Goal: Navigation & Orientation: Find specific page/section

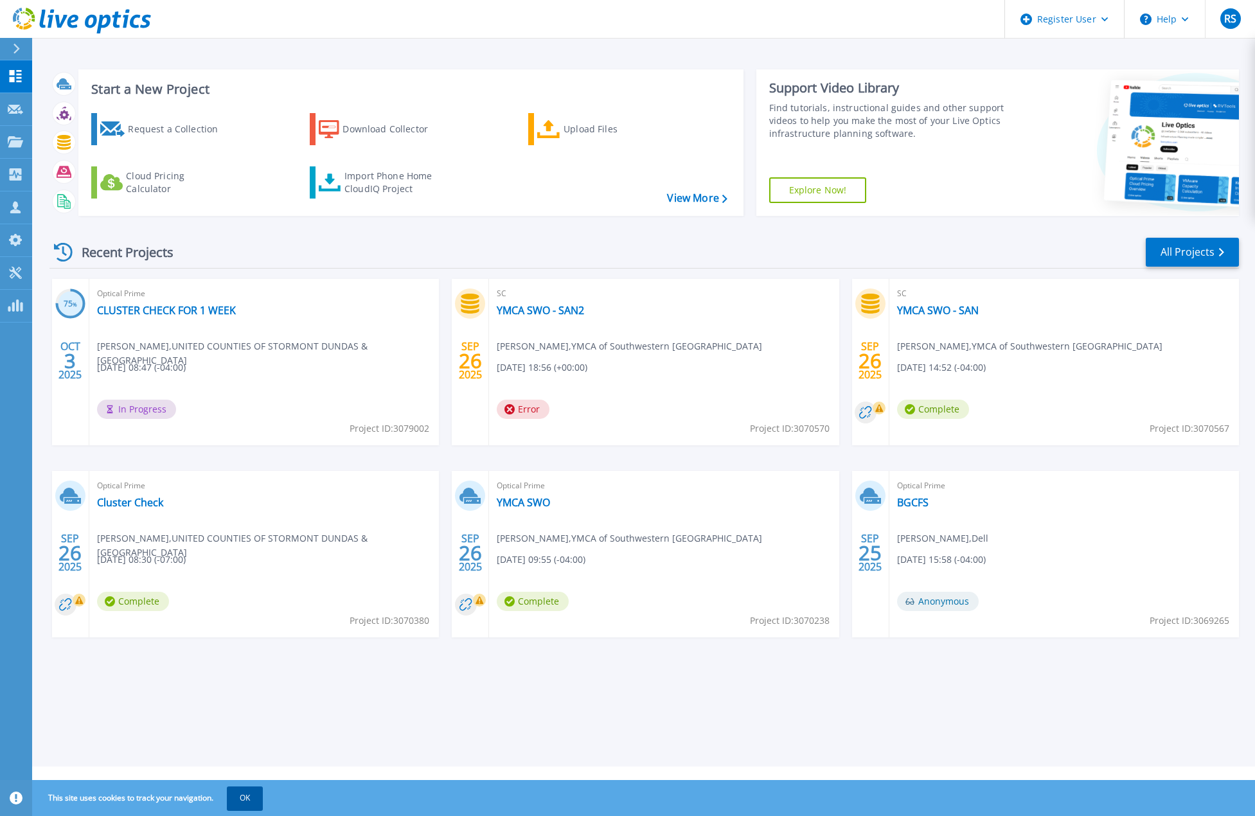
click at [246, 795] on button "OK" at bounding box center [245, 798] width 36 height 23
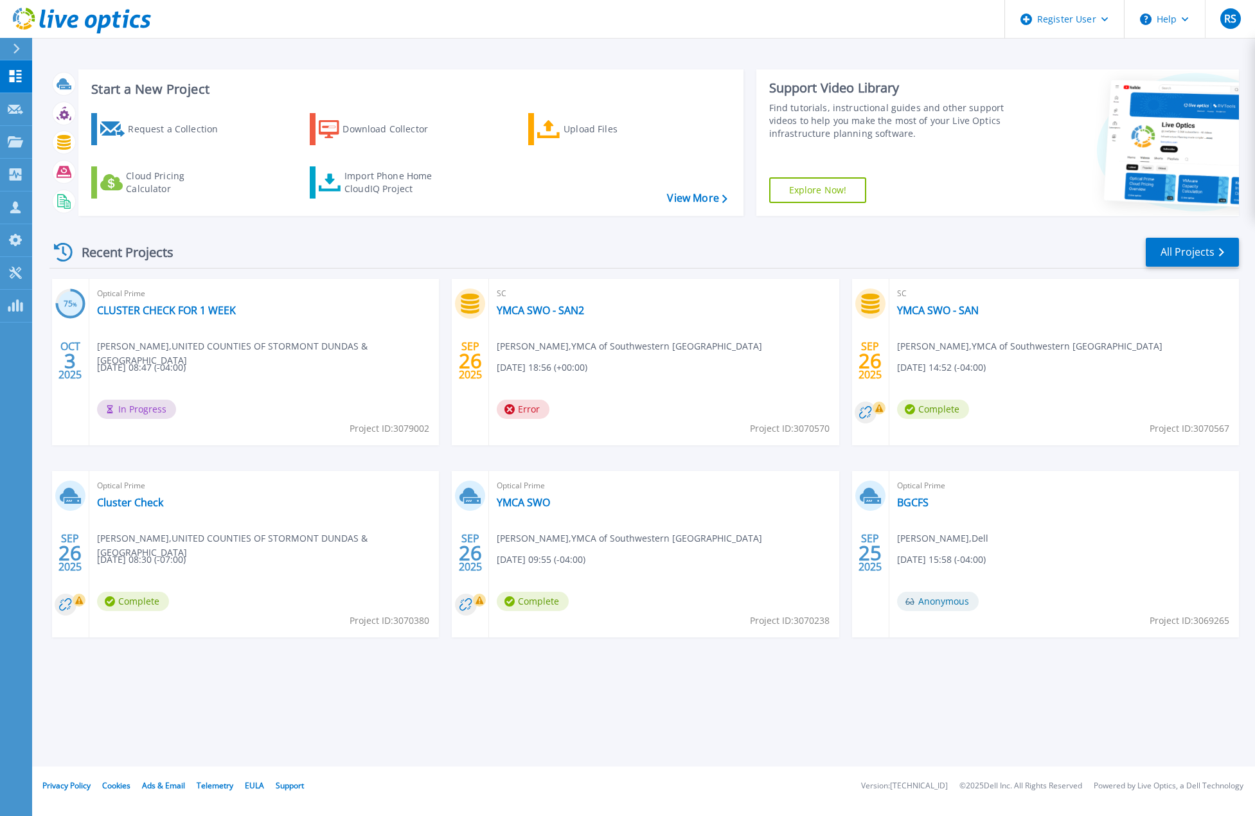
click at [514, 46] on div "Start a New Project Request a Collection Download Collector Upload Files Cloud …" at bounding box center [643, 383] width 1223 height 767
click at [1210, 253] on link "All Projects" at bounding box center [1192, 252] width 93 height 29
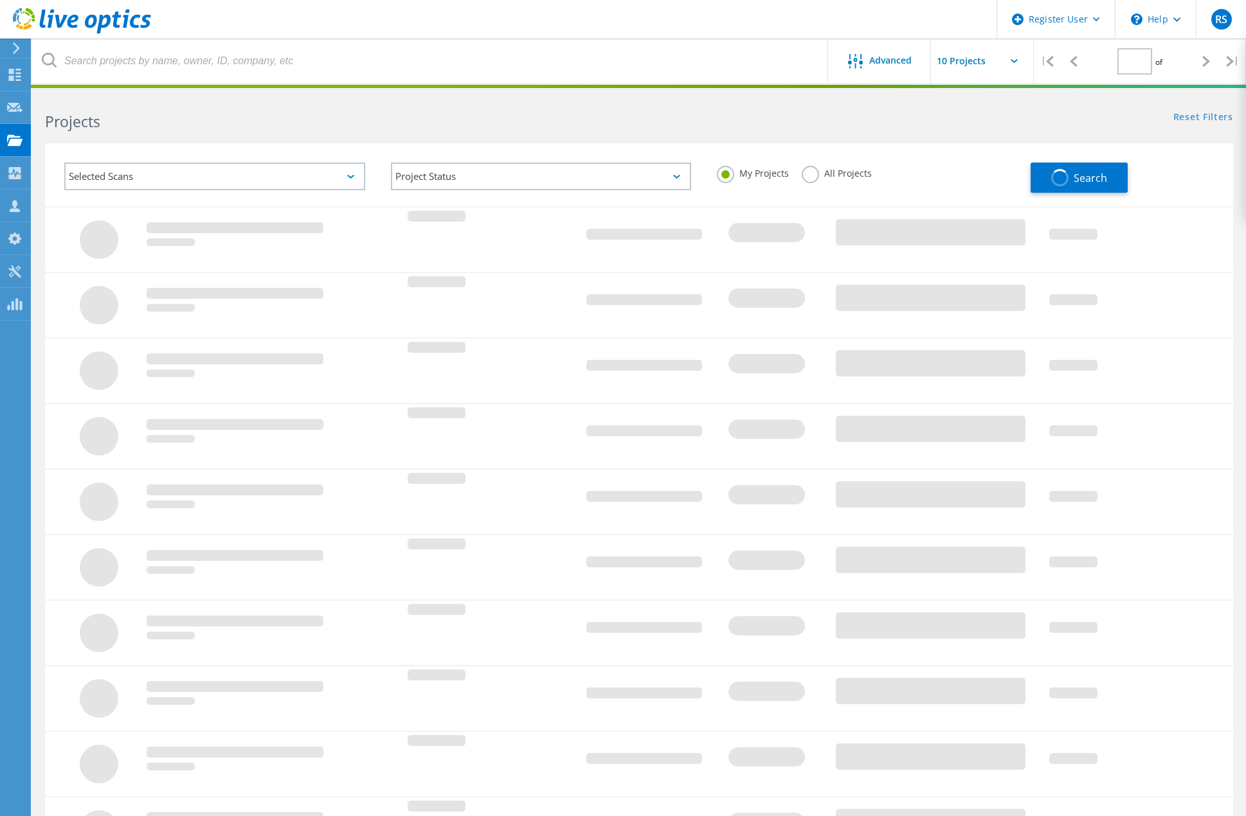
type input "1"
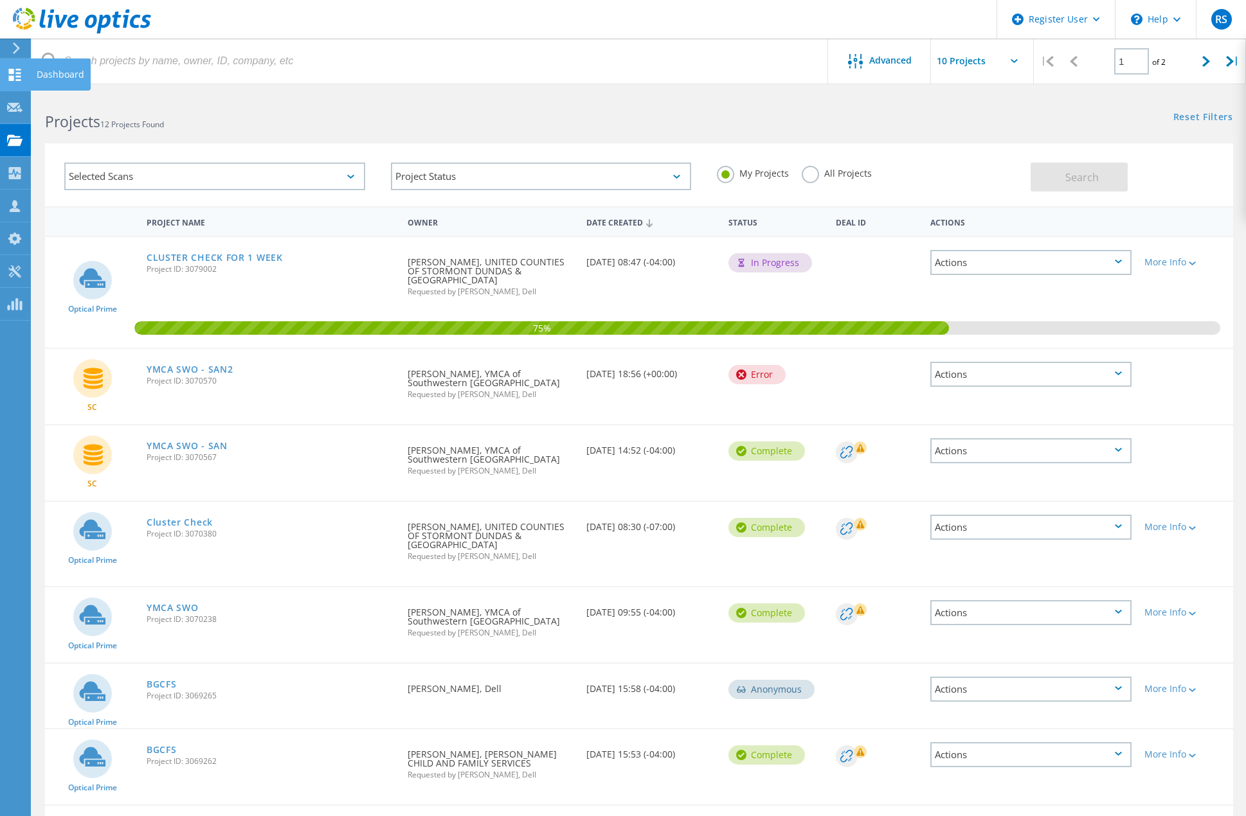
click at [75, 25] on use at bounding box center [82, 21] width 138 height 26
